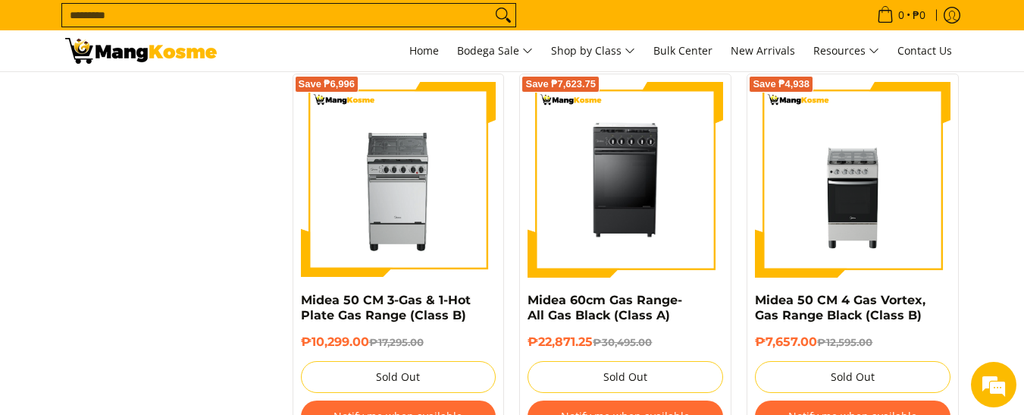
scroll to position [1039, 0]
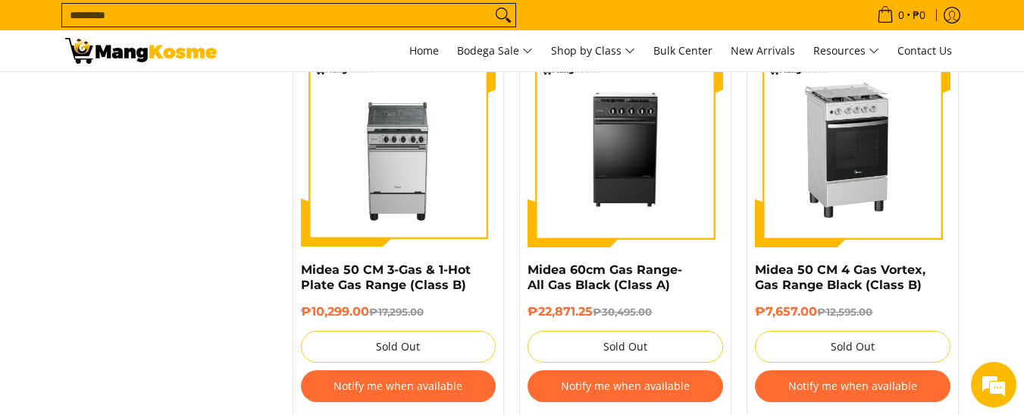
click at [860, 196] on img at bounding box center [853, 150] width 196 height 196
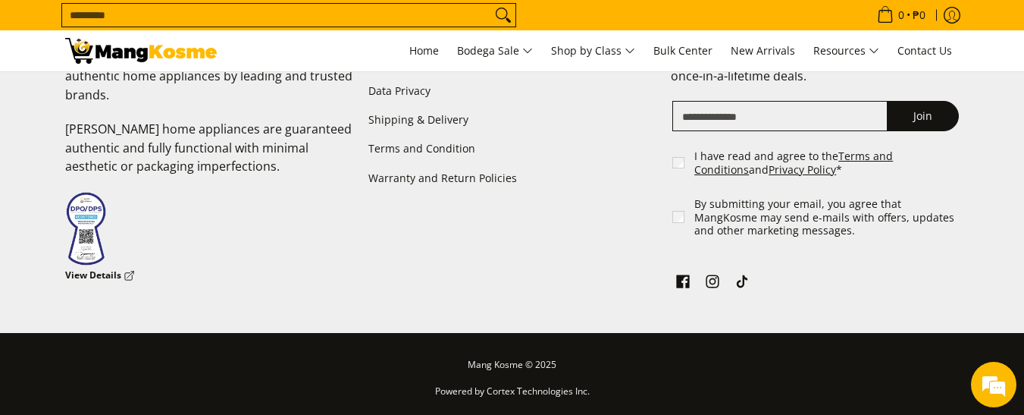
scroll to position [2399, 0]
